Goal: Find specific page/section: Find specific page/section

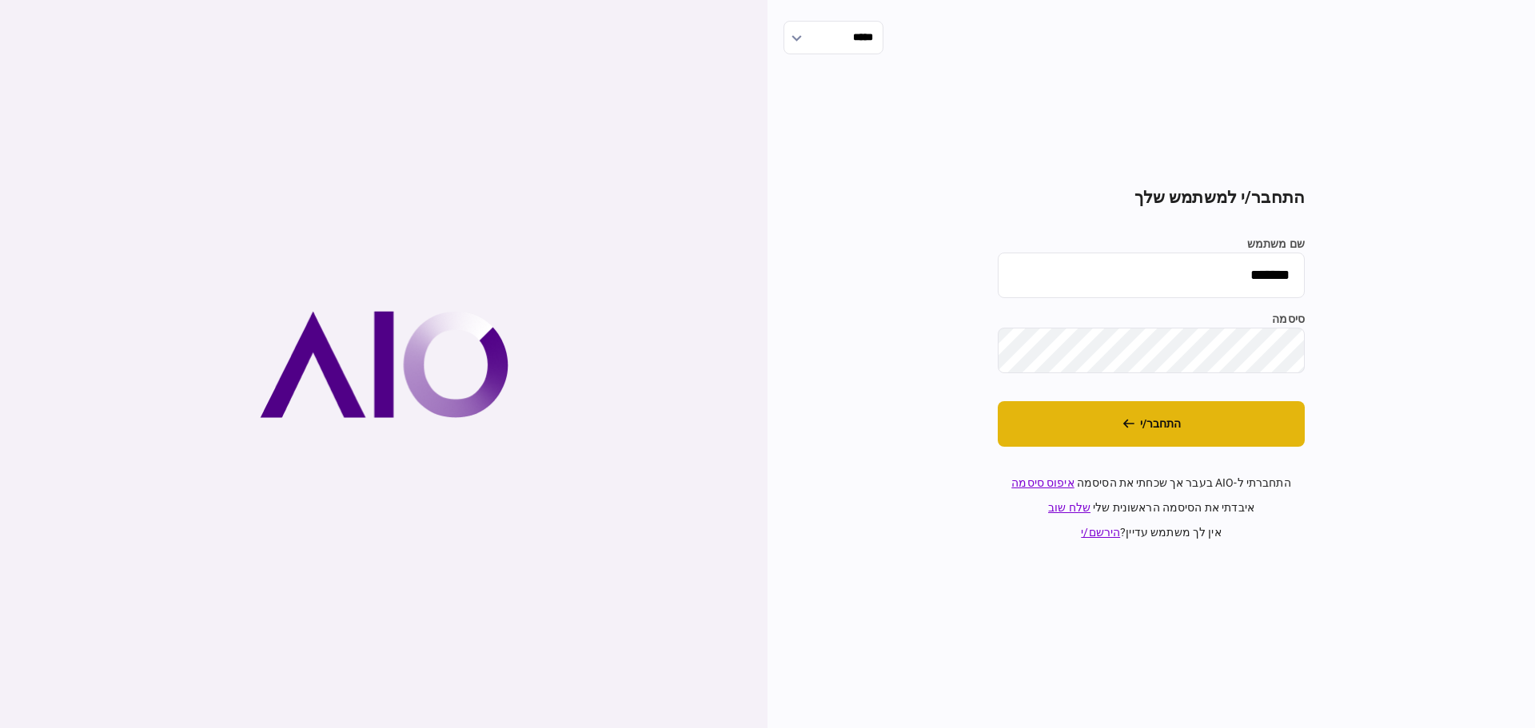
click at [1206, 435] on button "התחבר/י" at bounding box center [1151, 424] width 307 height 46
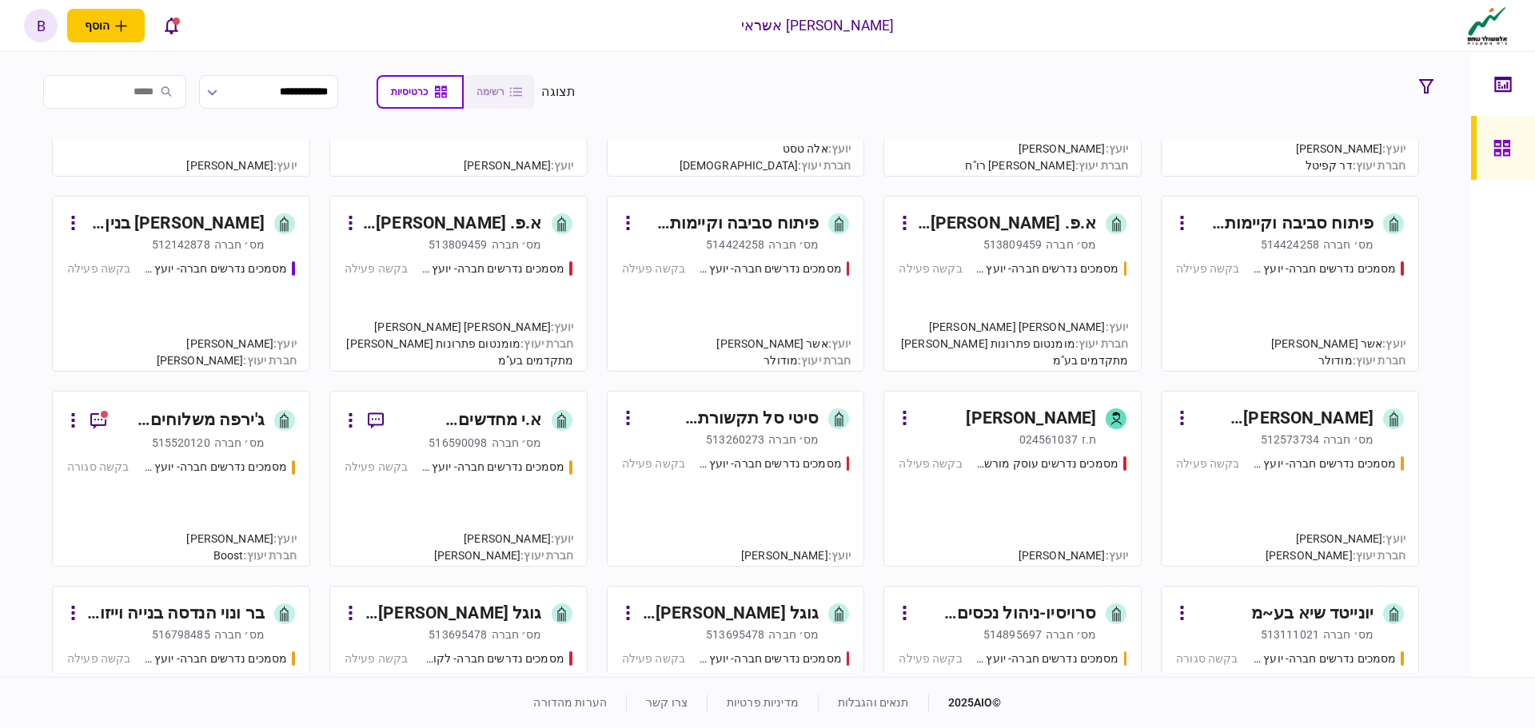
scroll to position [1519, 0]
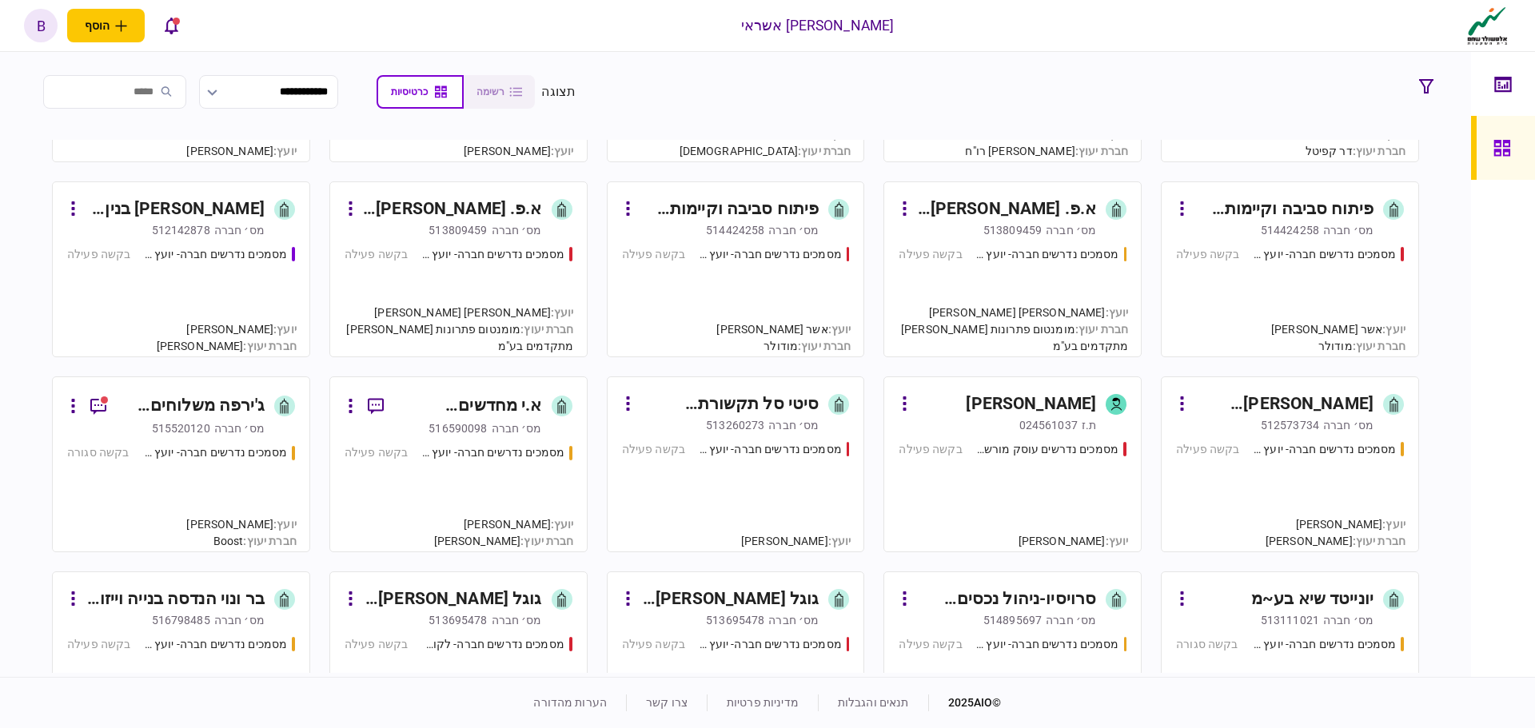
click at [169, 400] on div "ג'ירפה משלוחים וניהול עסקים בע~מ" at bounding box center [191, 406] width 145 height 26
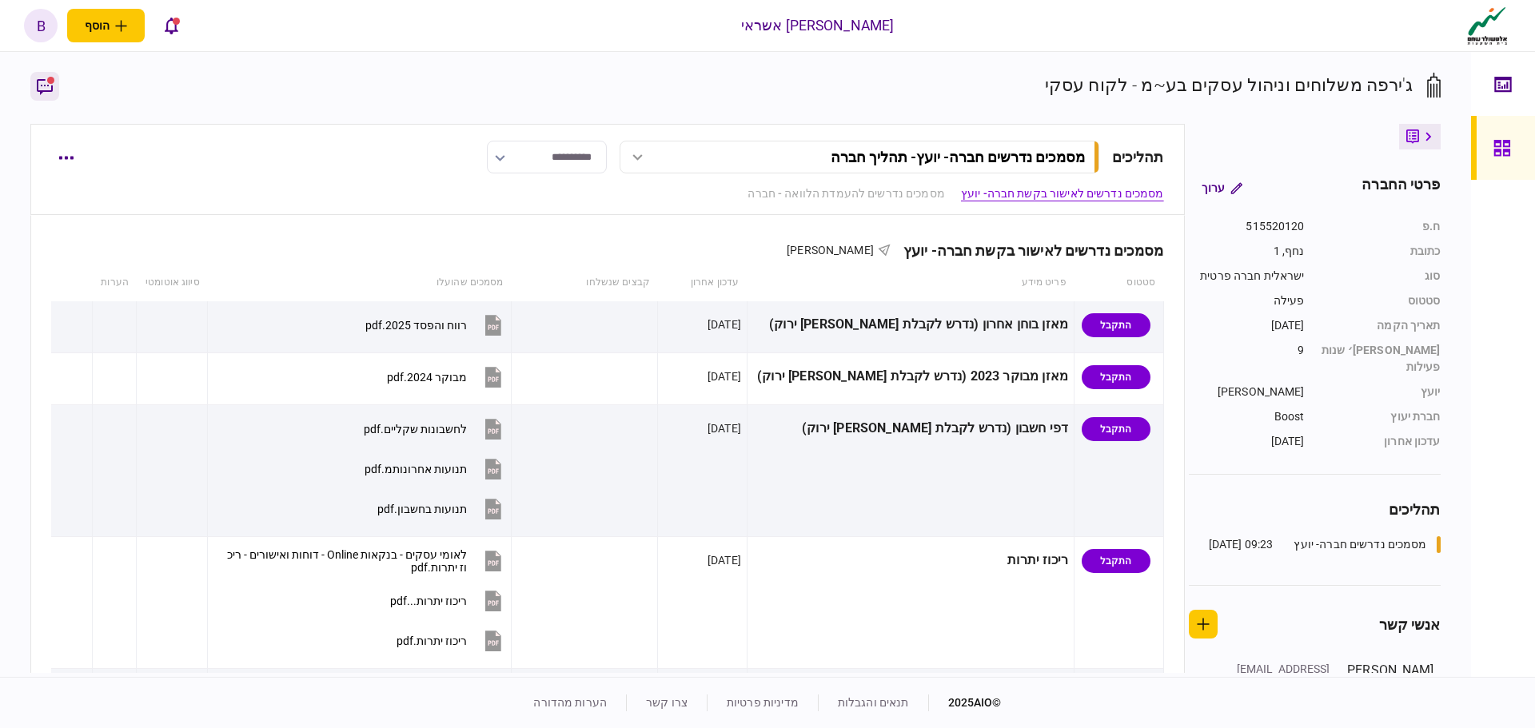
click at [38, 92] on icon "button" at bounding box center [44, 86] width 19 height 19
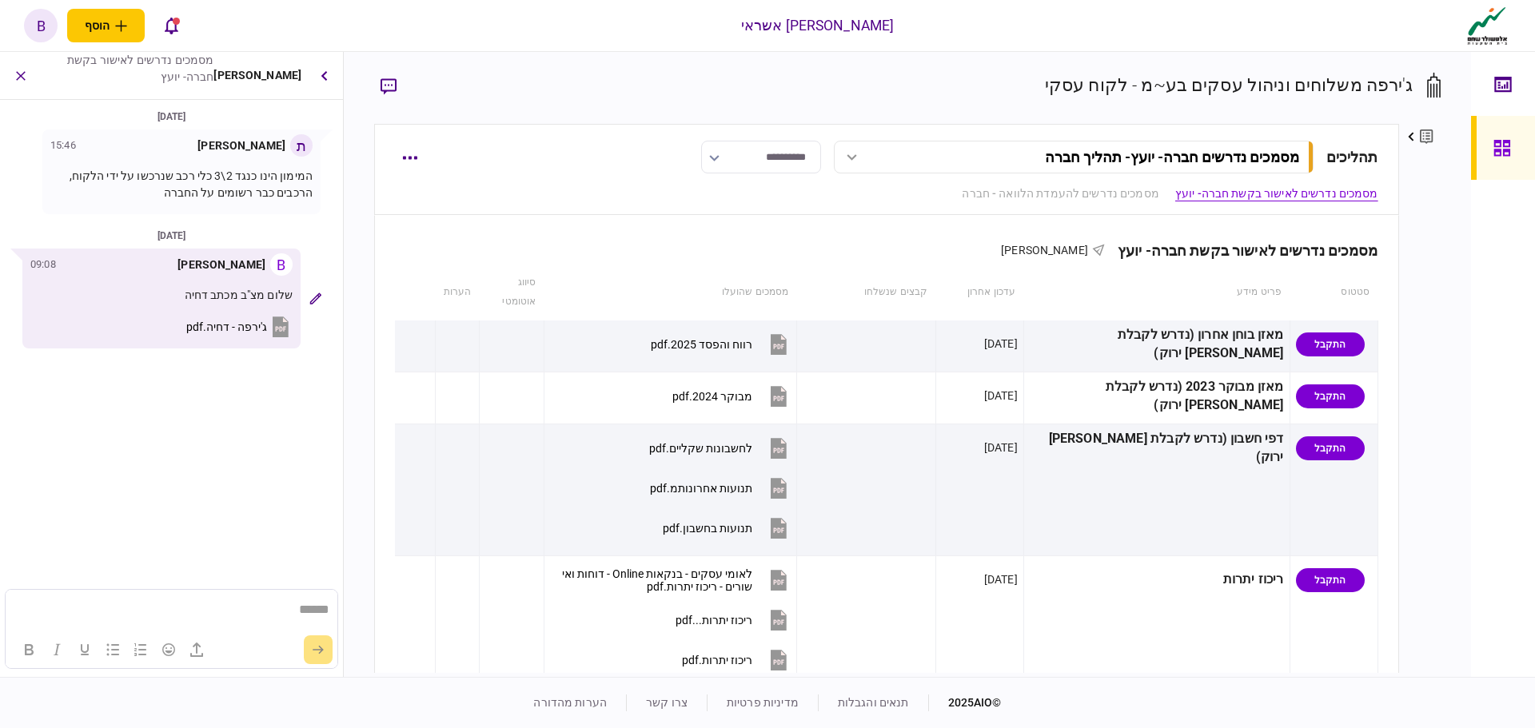
click at [757, 156] on input "**********" at bounding box center [761, 157] width 120 height 33
click at [1499, 153] on div at bounding box center [767, 364] width 1535 height 728
click at [1494, 157] on div at bounding box center [1506, 148] width 26 height 64
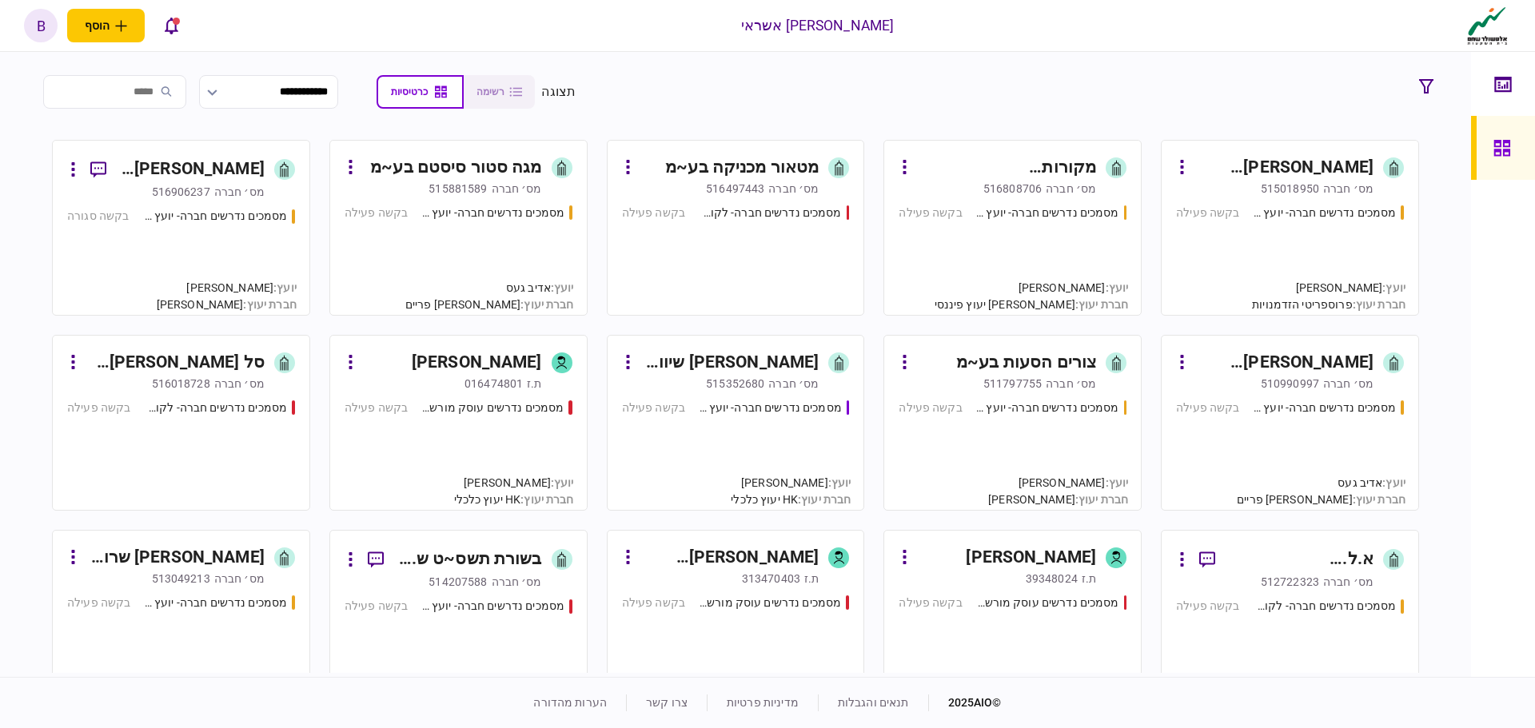
click at [157, 102] on input "search" at bounding box center [114, 92] width 143 height 34
click at [158, 96] on input "search" at bounding box center [114, 92] width 143 height 34
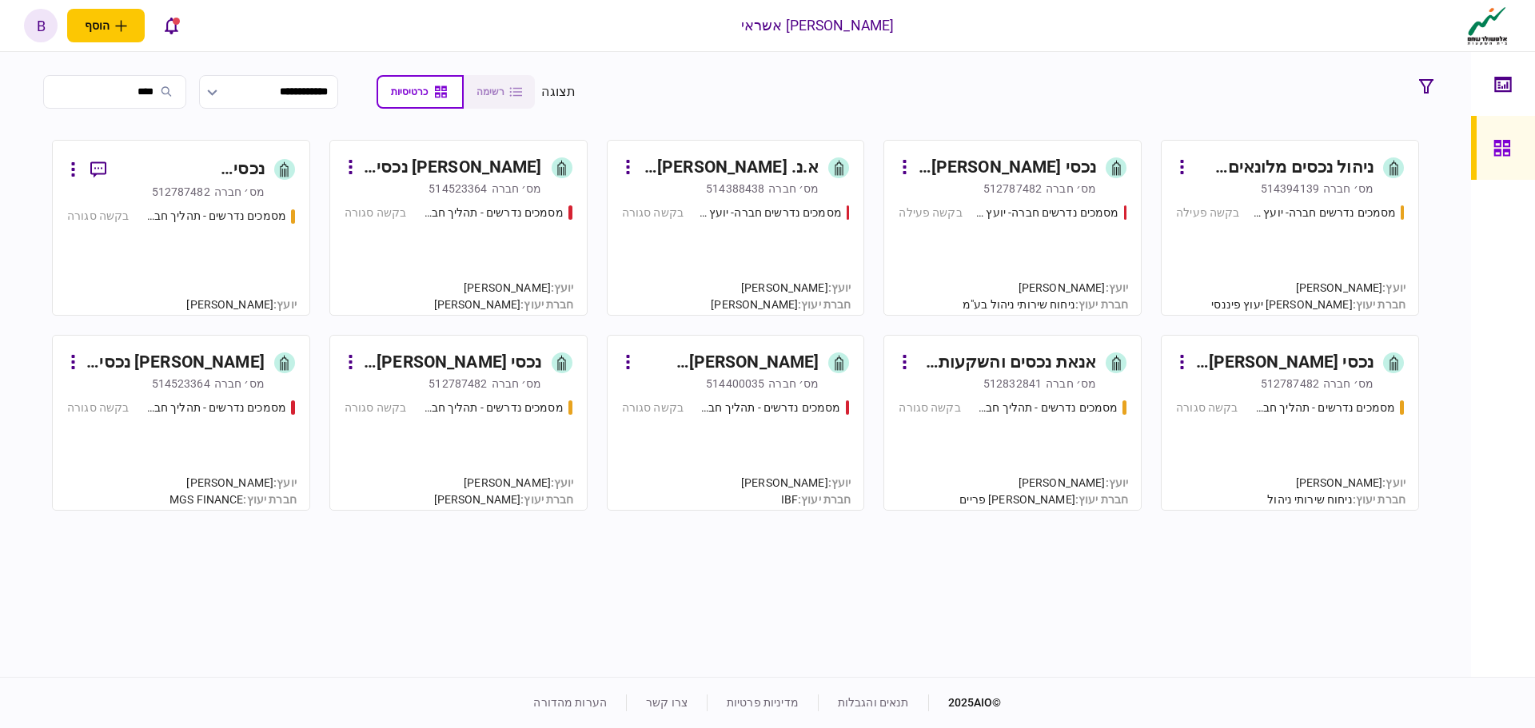
type input "****"
click at [937, 276] on div "מסמכים נדרשים חברה- יועץ - תהליך חברה בקשה פעילה" at bounding box center [1013, 253] width 228 height 97
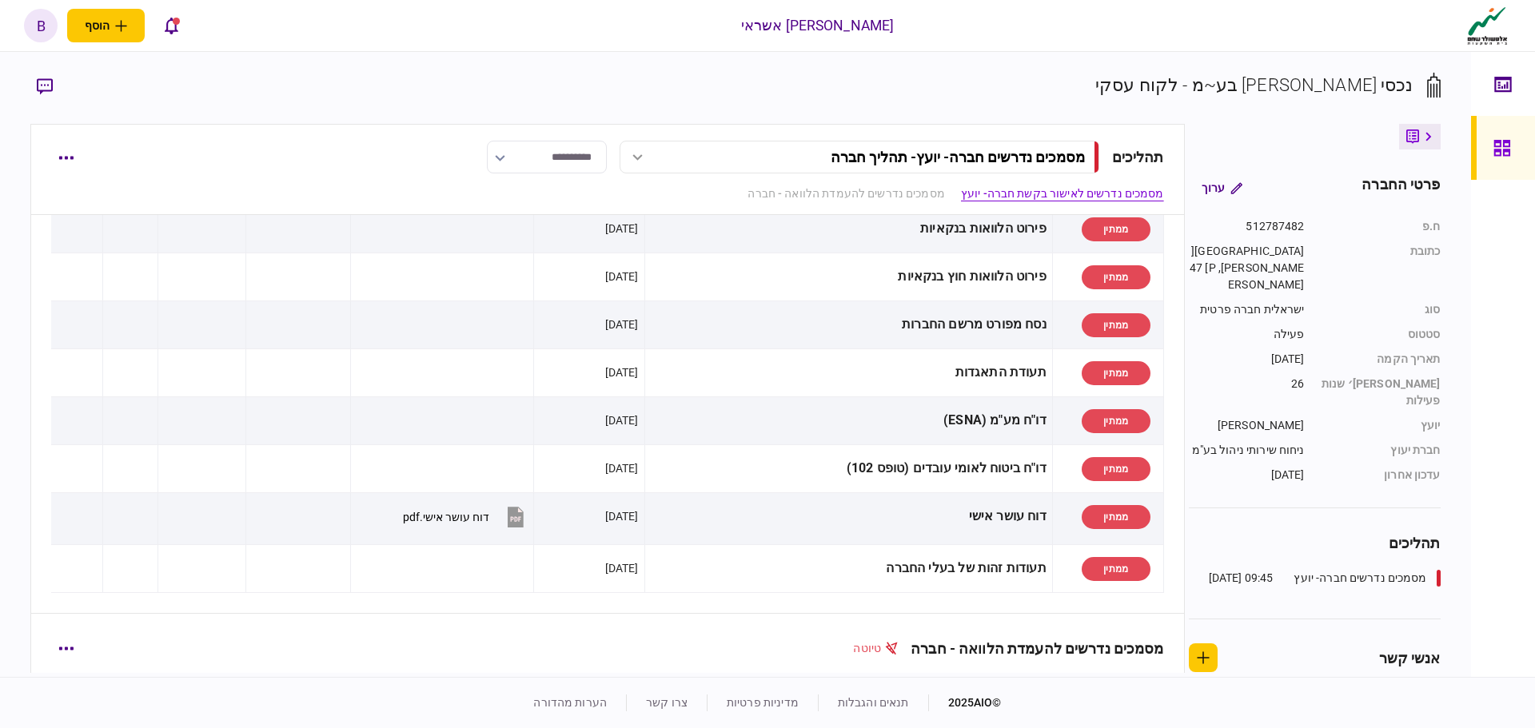
scroll to position [480, 0]
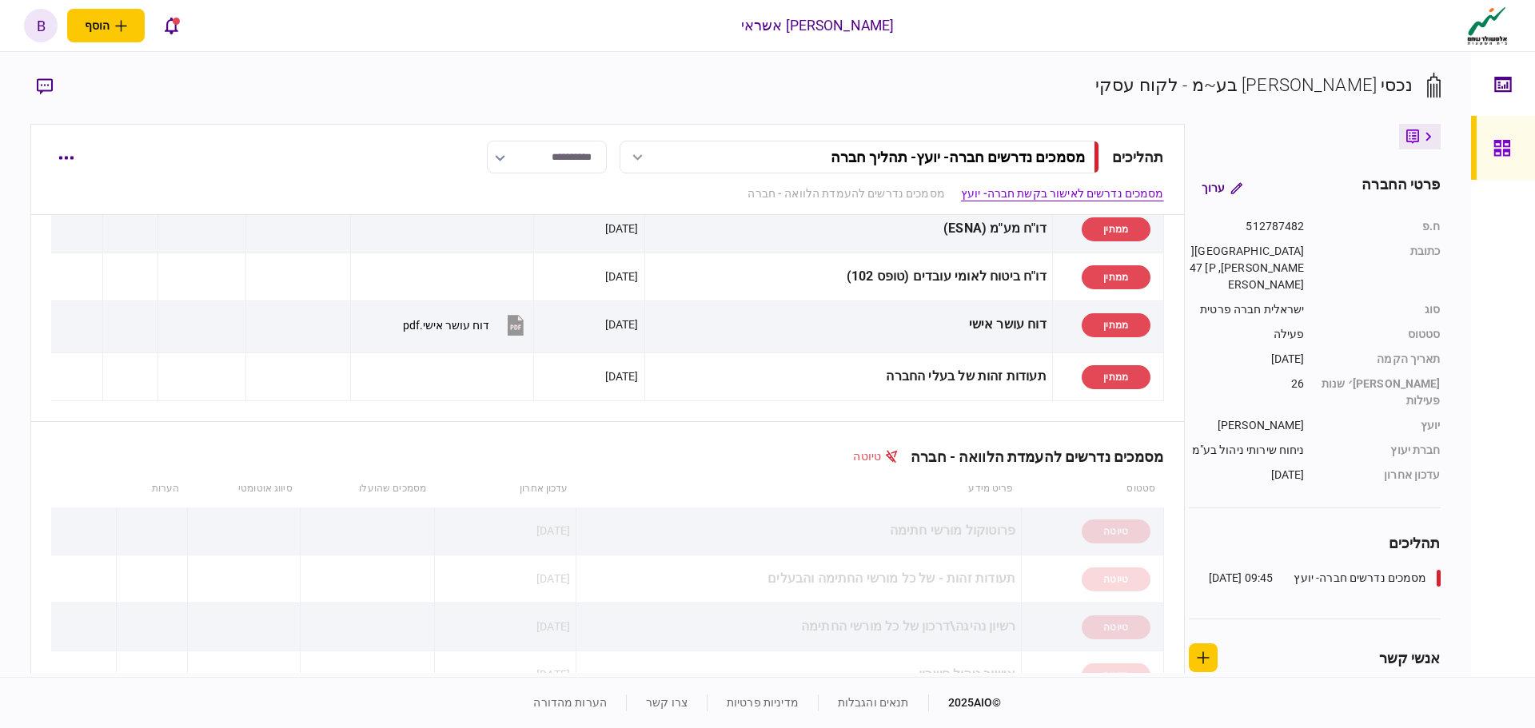
click at [1488, 152] on link at bounding box center [1503, 148] width 64 height 64
